Goal: Task Accomplishment & Management: Use online tool/utility

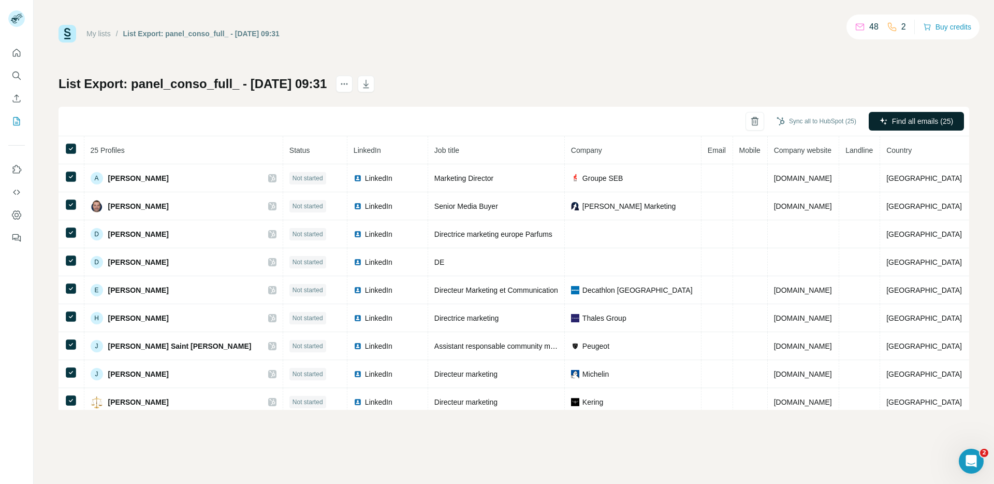
click at [924, 122] on span "Find all emails (25)" at bounding box center [922, 121] width 61 height 10
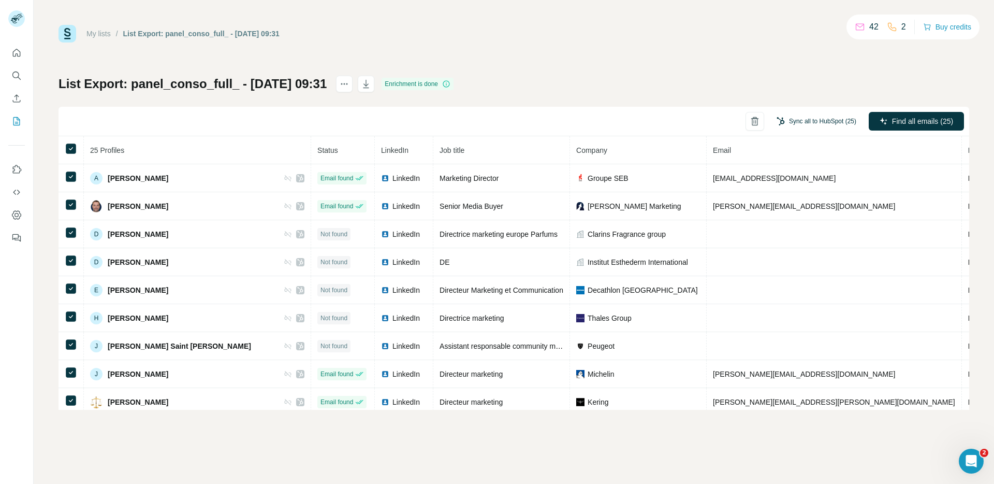
click at [825, 122] on button "Sync all to HubSpot (25)" at bounding box center [816, 121] width 94 height 16
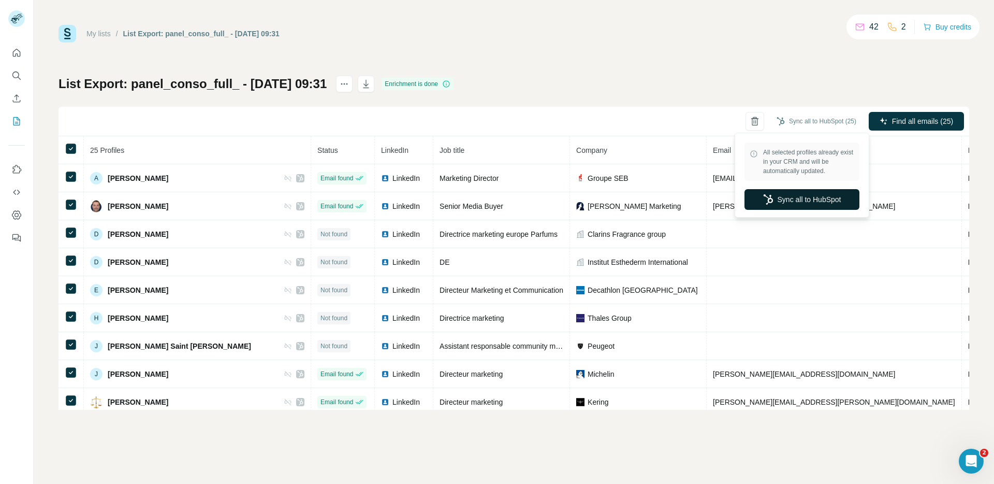
click at [795, 199] on button "Sync all to HubSpot" at bounding box center [801, 199] width 115 height 21
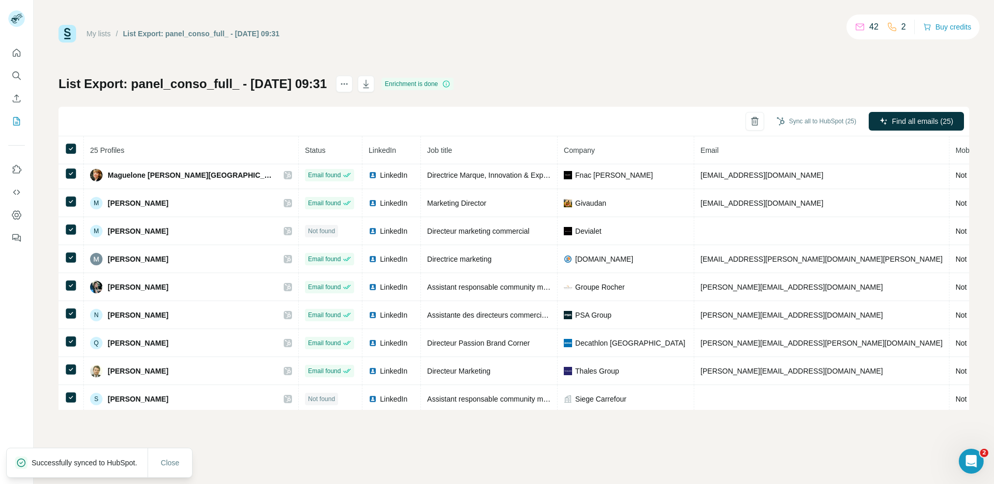
scroll to position [453, 0]
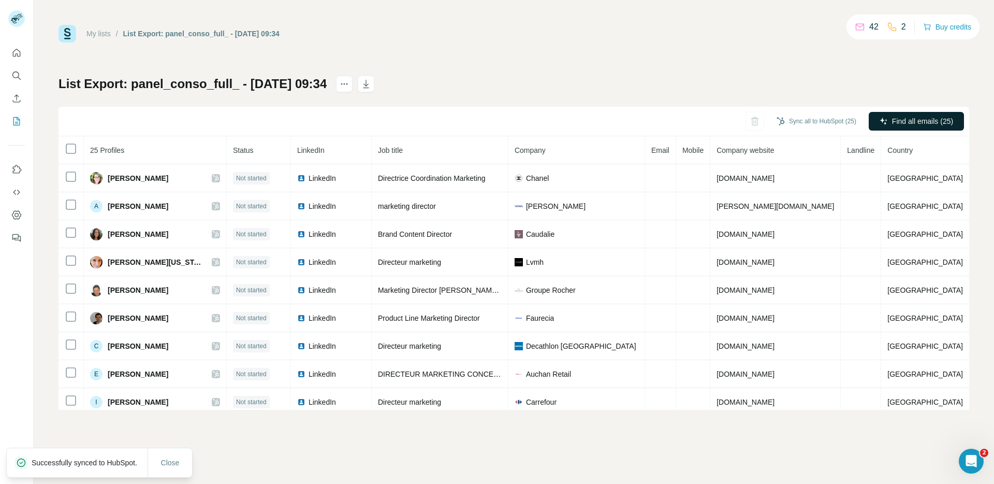
click at [912, 122] on span "Find all emails (25)" at bounding box center [922, 121] width 61 height 10
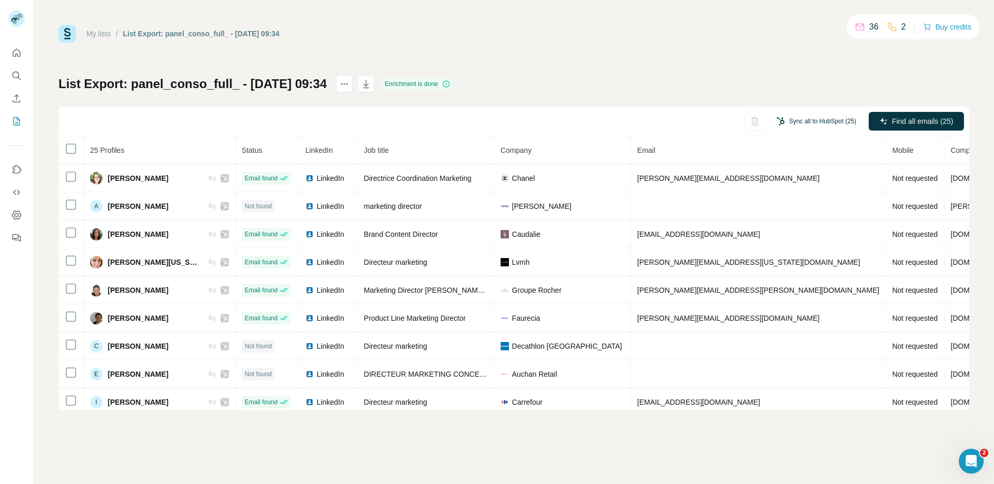
click at [809, 128] on button "Sync all to HubSpot (25)" at bounding box center [816, 121] width 94 height 16
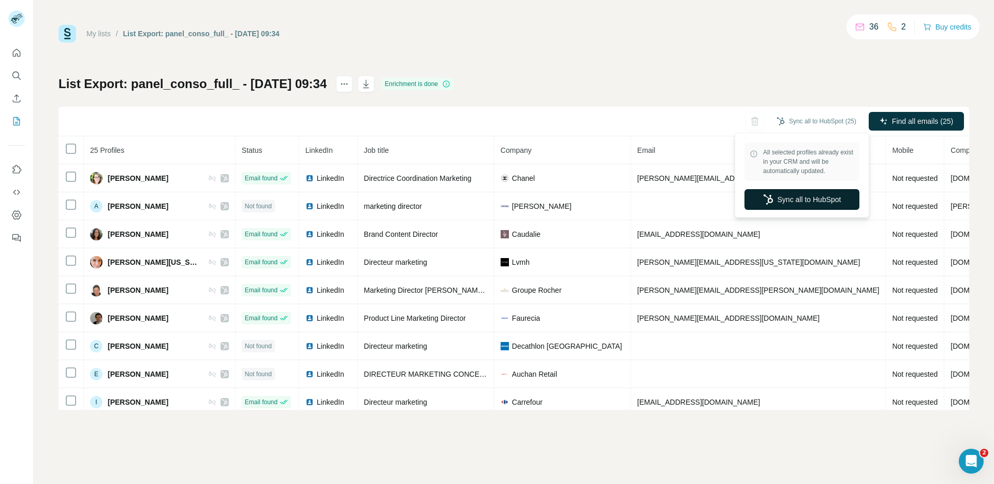
click at [785, 199] on button "Sync all to HubSpot" at bounding box center [801, 199] width 115 height 21
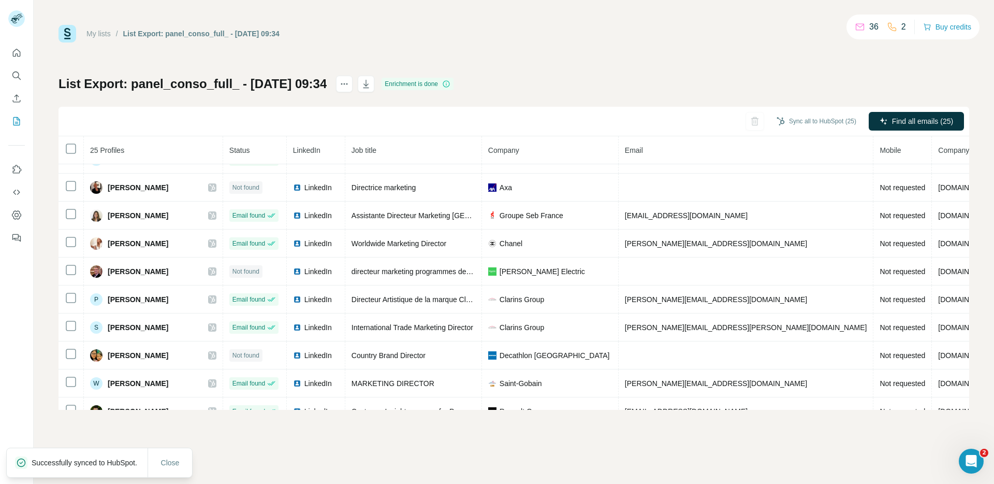
scroll to position [453, 0]
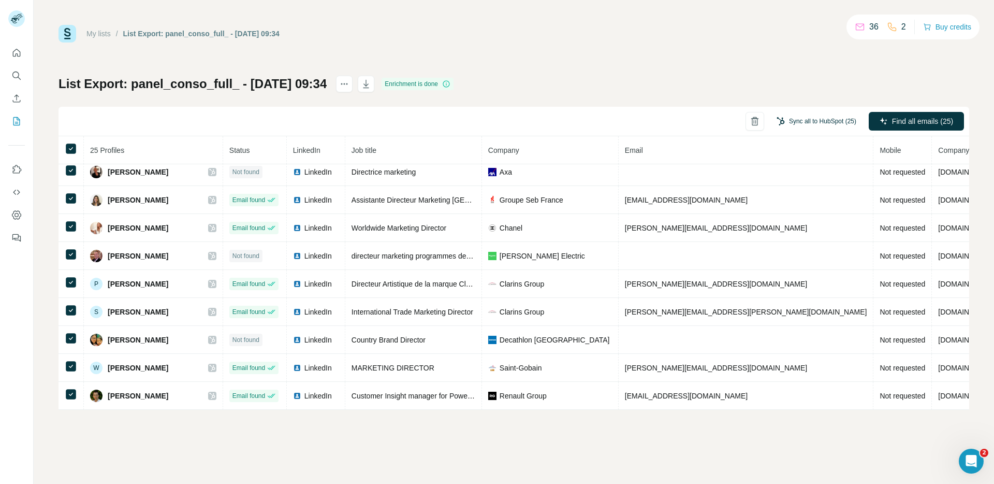
click at [829, 115] on button "Sync all to HubSpot (25)" at bounding box center [816, 121] width 94 height 16
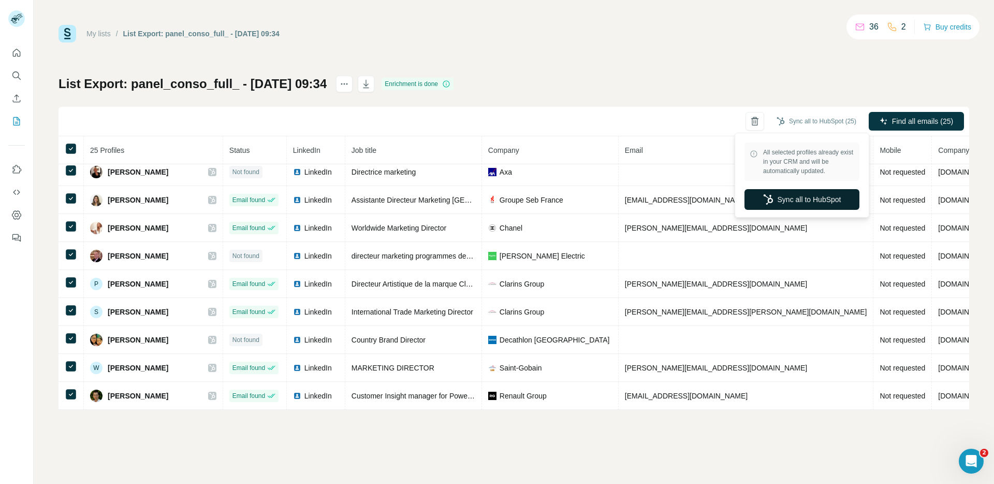
click at [782, 204] on button "Sync all to HubSpot" at bounding box center [801, 199] width 115 height 21
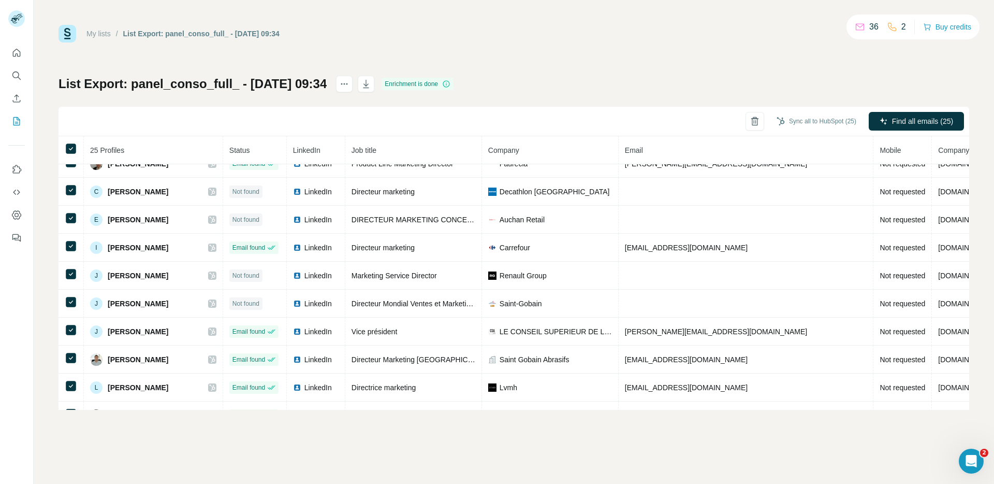
scroll to position [0, 0]
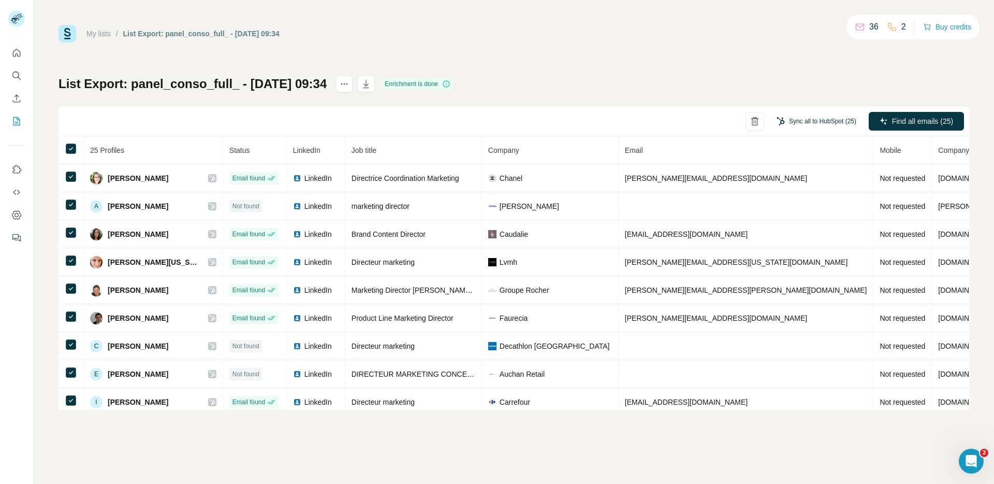
click at [818, 120] on button "Sync all to HubSpot (25)" at bounding box center [816, 121] width 94 height 16
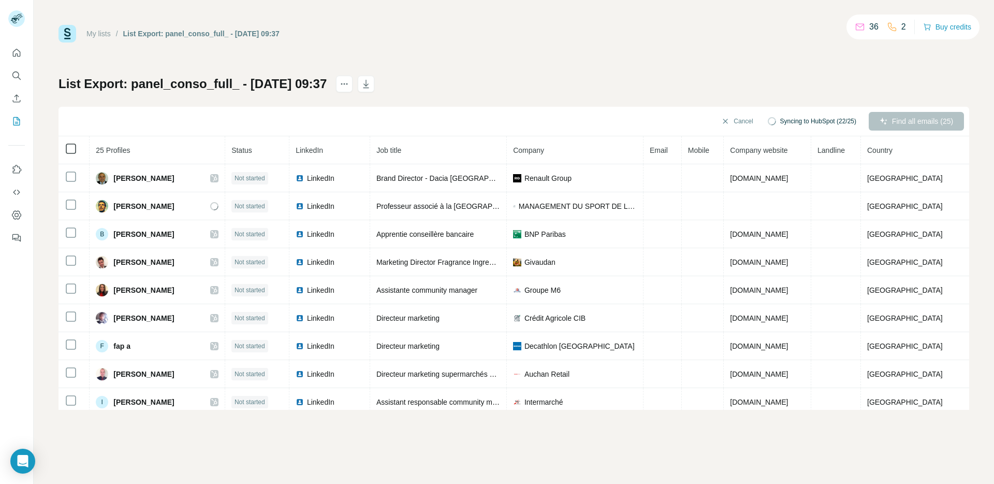
click at [72, 142] on div at bounding box center [71, 148] width 12 height 12
click at [574, 74] on div "My lists / List Export: panel_conso_full_ - 18/09/2025 09:37 36 2 Buy credits L…" at bounding box center [513, 217] width 911 height 385
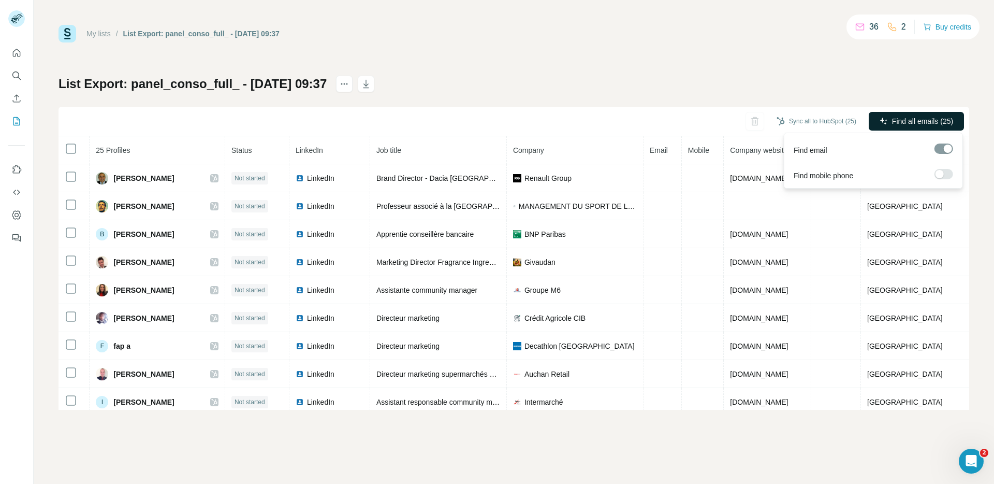
click at [929, 121] on span "Find all emails (25)" at bounding box center [922, 121] width 61 height 10
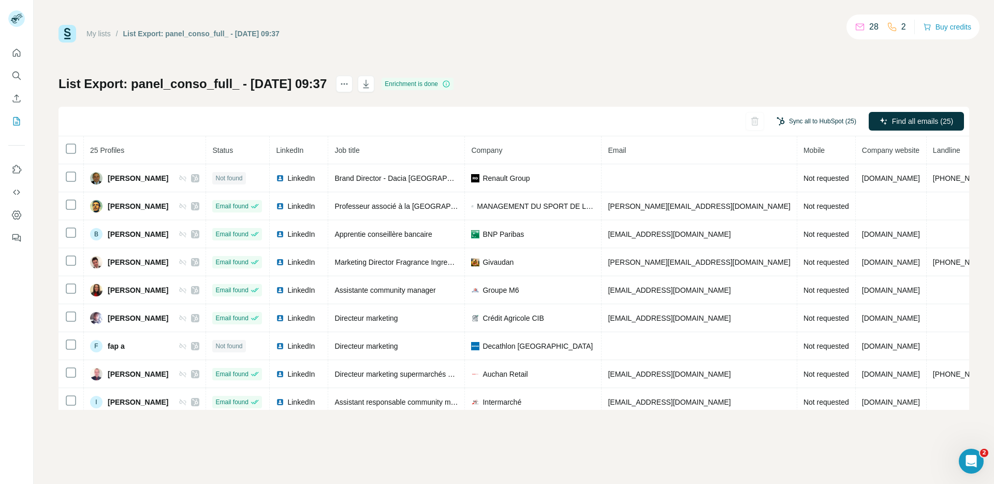
click at [838, 119] on button "Sync all to HubSpot (25)" at bounding box center [816, 121] width 94 height 16
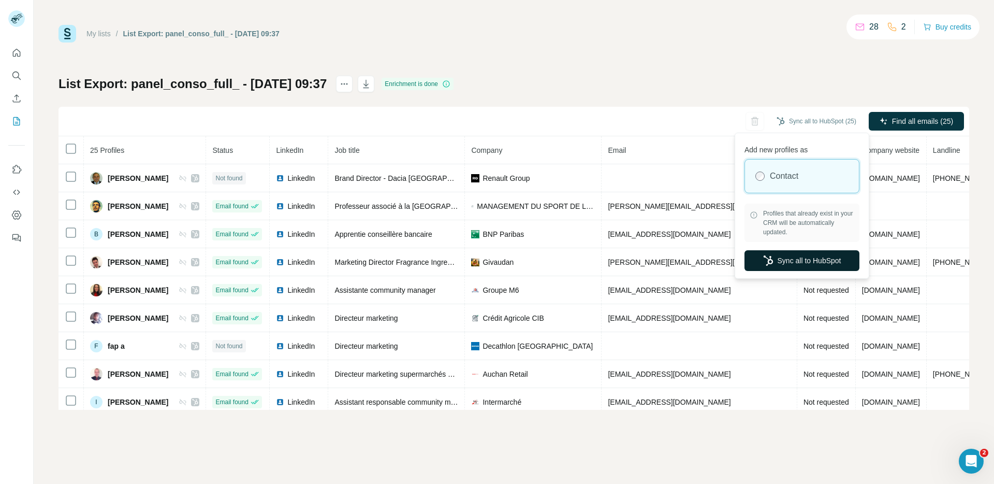
click at [799, 258] on button "Sync all to HubSpot" at bounding box center [801, 260] width 115 height 21
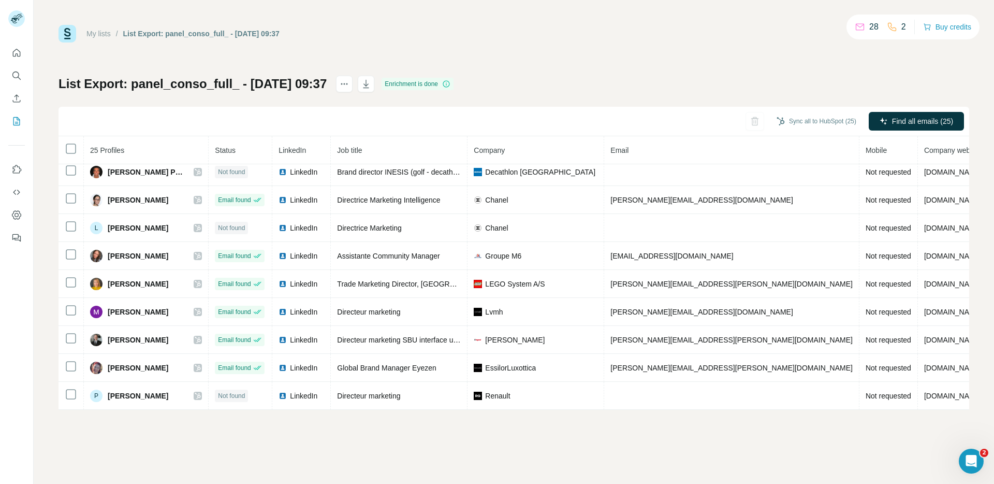
scroll to position [453, 0]
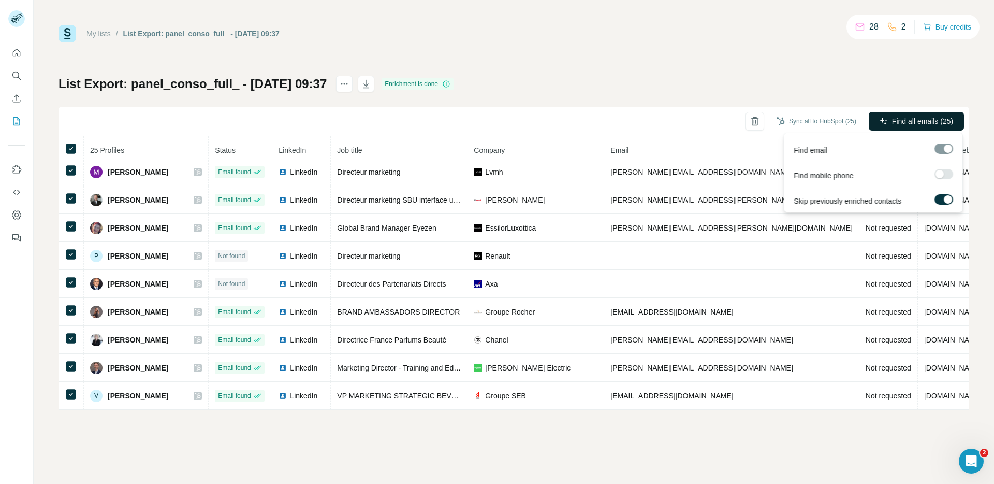
click at [923, 120] on span "Find all emails (25)" at bounding box center [922, 121] width 61 height 10
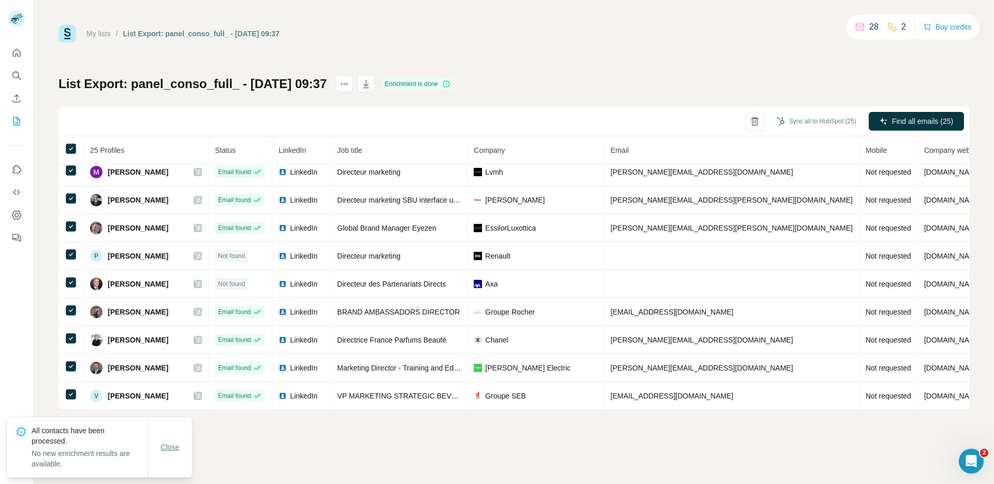
click at [162, 448] on span "Close" at bounding box center [170, 447] width 19 height 10
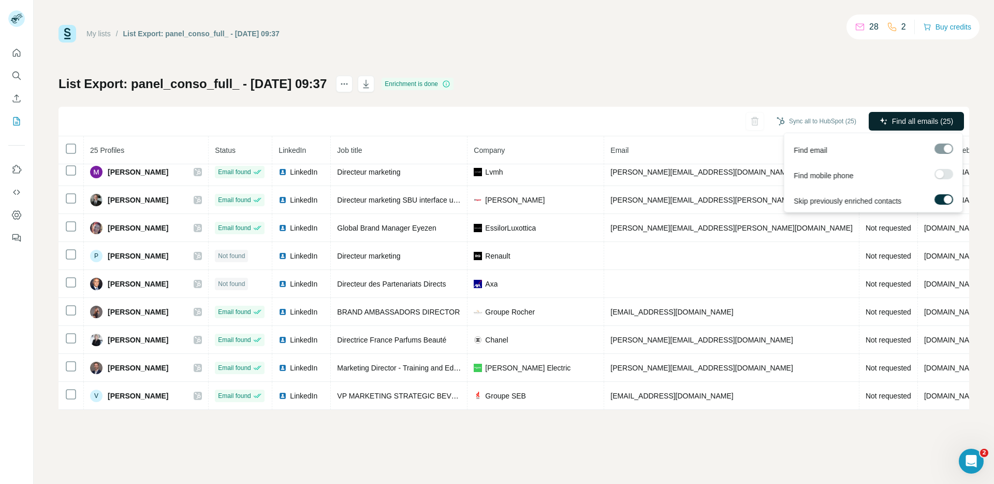
click at [921, 119] on span "Find all emails (25)" at bounding box center [922, 121] width 61 height 10
click at [925, 124] on span "Find all emails (25)" at bounding box center [922, 121] width 61 height 10
click at [941, 197] on label at bounding box center [943, 199] width 19 height 10
click at [941, 197] on div at bounding box center [939, 199] width 8 height 8
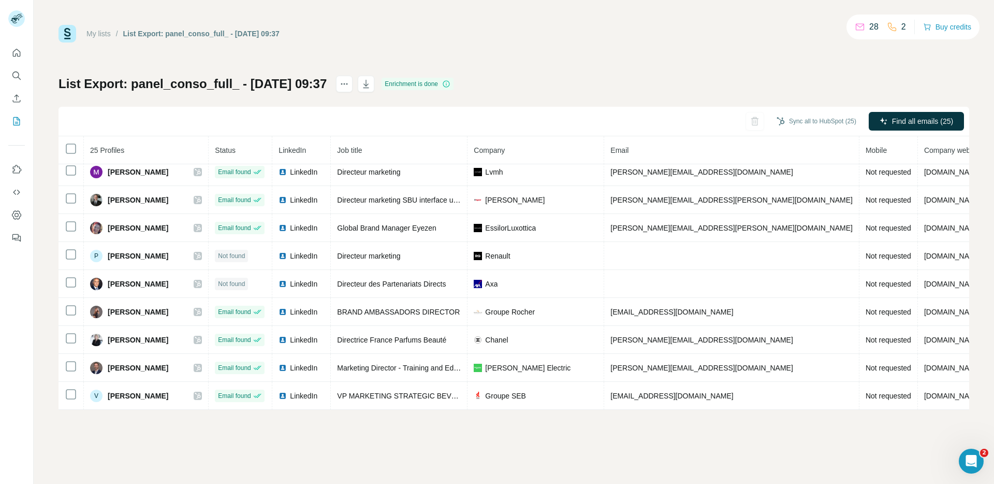
click at [877, 66] on div "My lists / List Export: panel_conso_full_ - 18/09/2025 09:37 28 2 Buy credits L…" at bounding box center [513, 217] width 911 height 385
click at [831, 122] on button "Sync all to HubSpot (25)" at bounding box center [816, 121] width 94 height 16
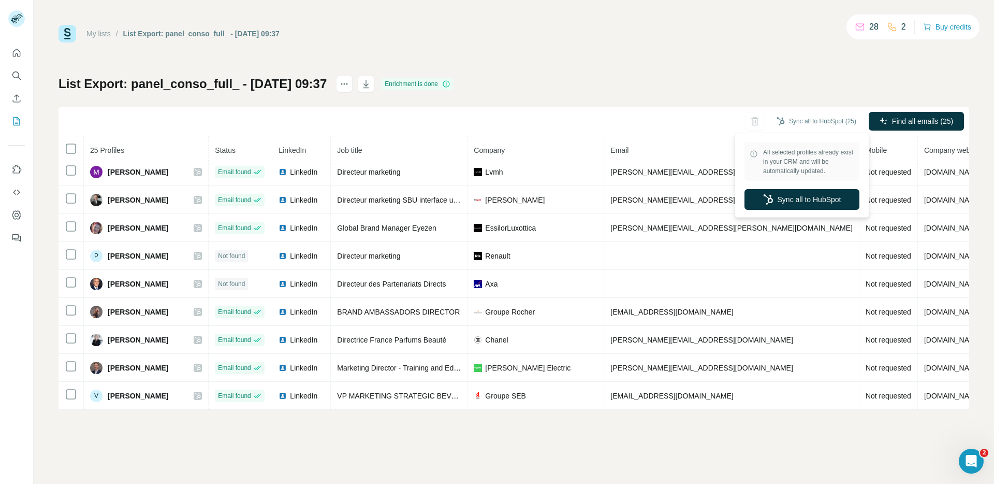
click at [637, 87] on div "List Export: panel_conso_full_ - 18/09/2025 09:37 Enrichment is done Sync all t…" at bounding box center [513, 243] width 911 height 334
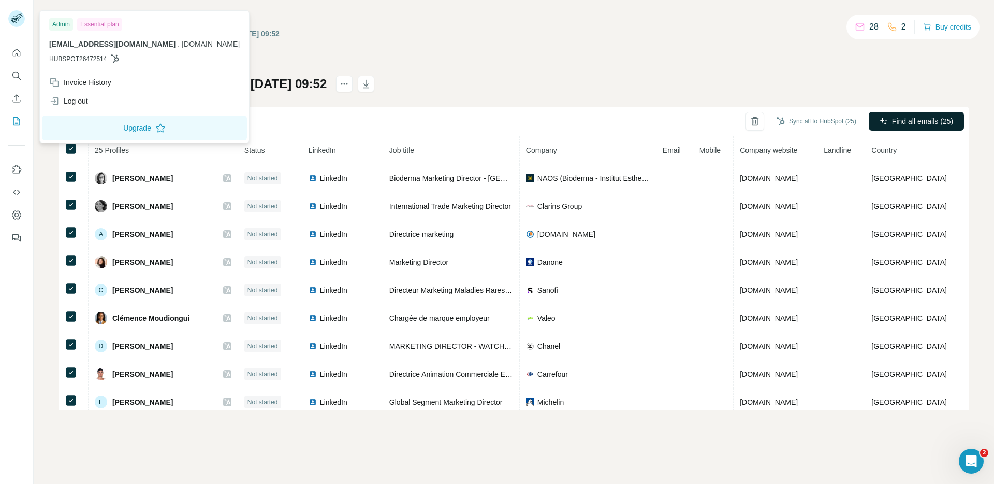
click at [900, 119] on span "Find all emails (25)" at bounding box center [922, 121] width 61 height 10
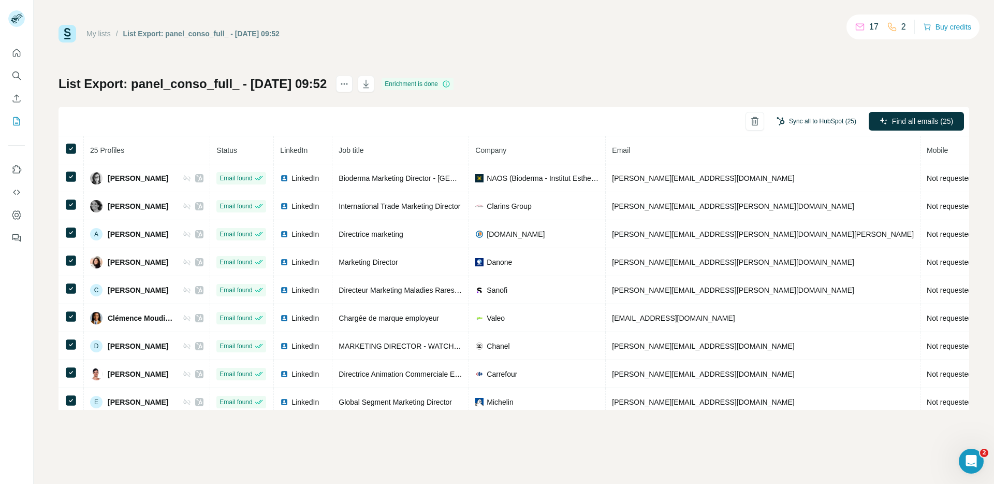
click at [831, 120] on button "Sync all to HubSpot (25)" at bounding box center [816, 121] width 94 height 16
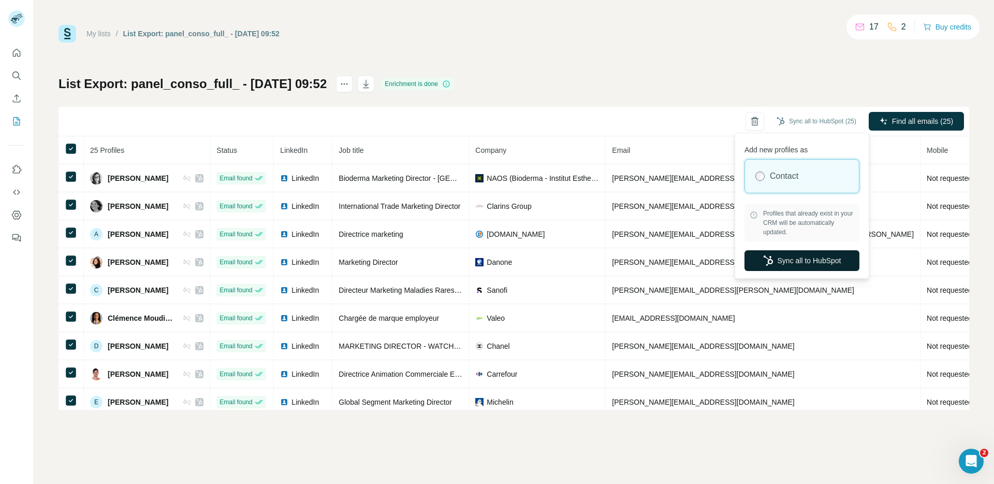
click at [799, 261] on button "Sync all to HubSpot" at bounding box center [801, 260] width 115 height 21
